Goal: Check status: Check status

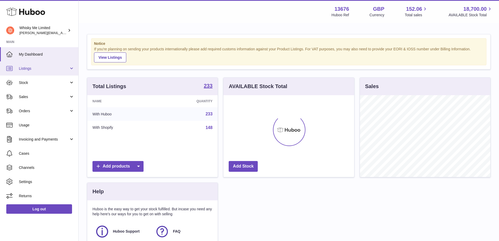
scroll to position [82, 131]
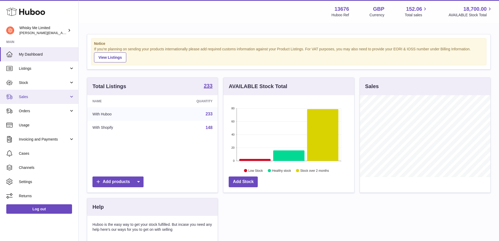
click at [28, 92] on link "Sales" at bounding box center [39, 97] width 78 height 14
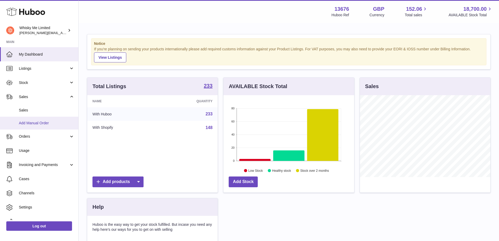
click at [34, 116] on link "Add Manual Order" at bounding box center [39, 122] width 78 height 13
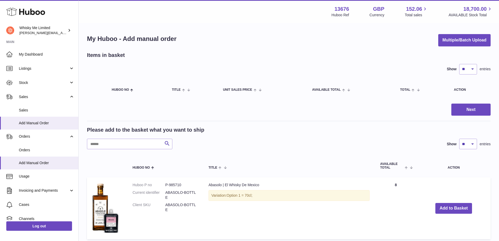
click at [31, 113] on link "Sales" at bounding box center [39, 110] width 78 height 13
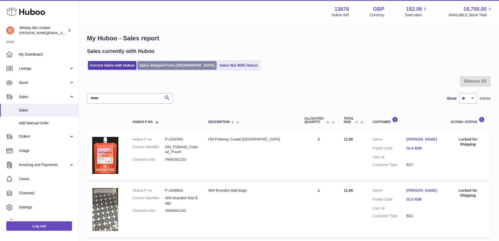
click at [170, 68] on link "Sales Shipped From Huboo" at bounding box center [176, 65] width 79 height 9
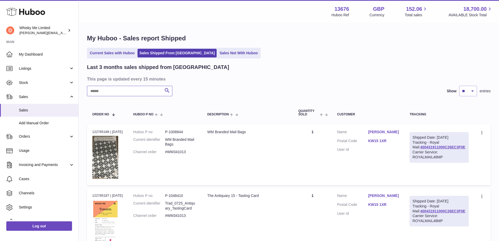
click at [117, 95] on input "text" at bounding box center [129, 91] width 85 height 10
paste input "*******"
type input "*******"
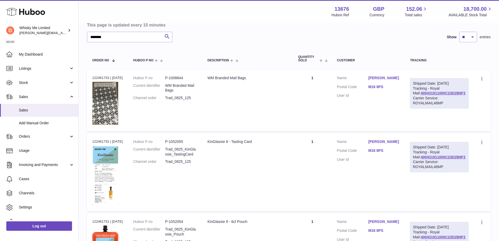
scroll to position [52, 0]
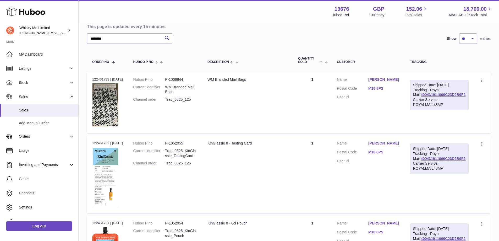
click at [348, 195] on td "Customer Name [PERSON_NAME] Postal Code M18 8PS User Id" at bounding box center [367, 173] width 73 height 77
drag, startPoint x: 467, startPoint y: 101, endPoint x: 421, endPoint y: 101, distance: 46.1
click at [421, 101] on div "Shipped Date: [DATE] Tracking - Royal Mail: 400431911000C23D2B9F2 Carrier Servi…" at bounding box center [439, 95] width 59 height 30
copy link "400431911000C23D2B9F2"
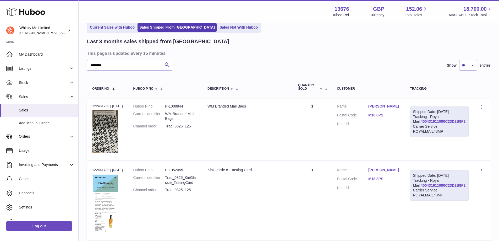
scroll to position [0, 0]
